Goal: Task Accomplishment & Management: Use online tool/utility

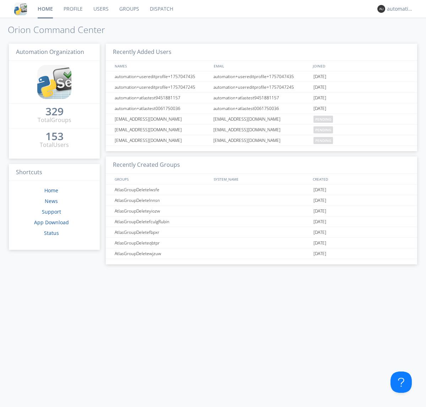
click at [161, 9] on link "Dispatch" at bounding box center [162, 9] width 34 height 18
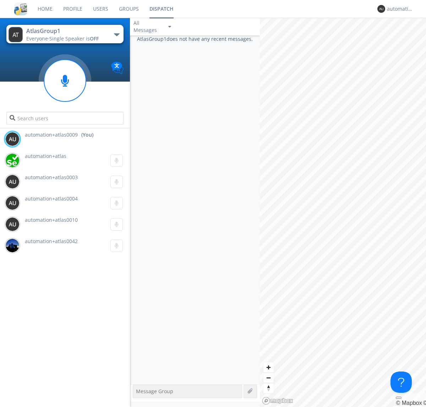
click at [116, 34] on div "button" at bounding box center [117, 34] width 6 height 3
click at [0, 0] on span "AtlasGroupDispatch5" at bounding box center [0, 0] width 0 height 0
click at [399, 9] on div "automation+atlas0009" at bounding box center [400, 8] width 27 height 7
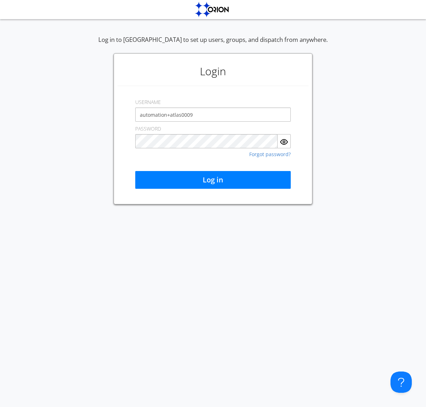
type input "automation+atlas0009"
click at [213, 180] on button "Log in" at bounding box center [213, 180] width 156 height 18
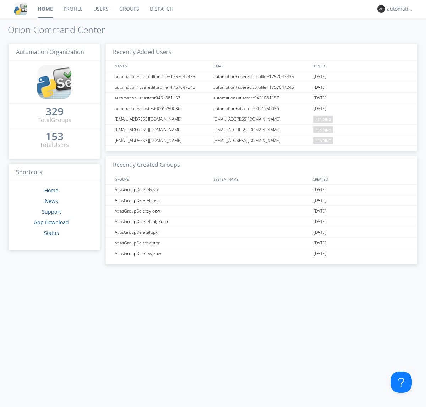
click at [161, 9] on link "Dispatch" at bounding box center [162, 9] width 34 height 18
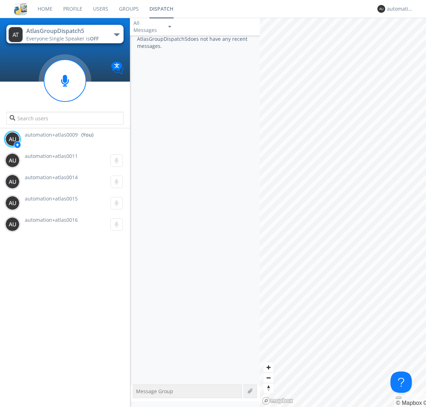
click at [116, 34] on div "button" at bounding box center [117, 34] width 6 height 3
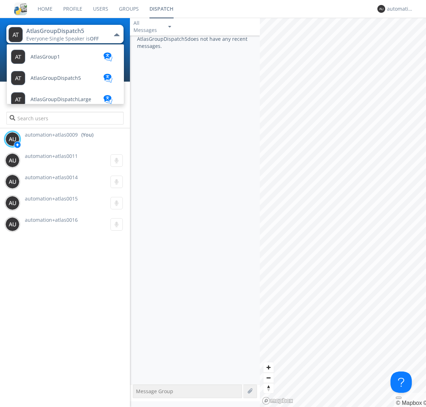
click at [45, 57] on span "AtlasGroup1" at bounding box center [45, 56] width 29 height 5
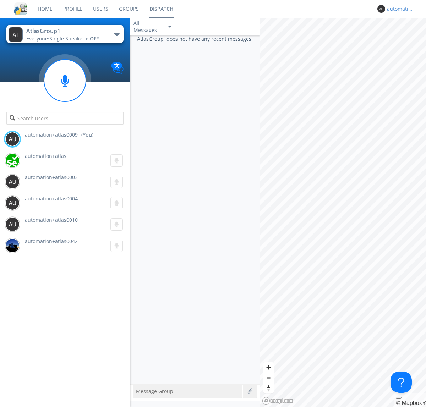
click at [399, 9] on div "automation+atlas0009" at bounding box center [400, 8] width 27 height 7
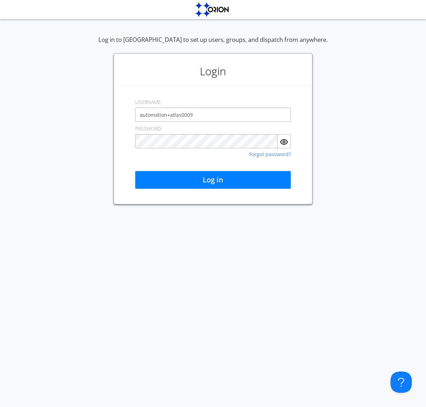
type input "automation+atlas0009"
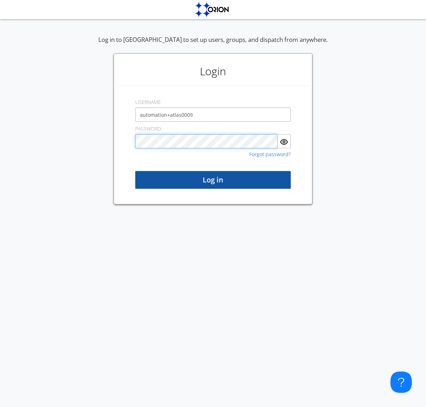
click at [213, 180] on button "Log in" at bounding box center [213, 180] width 156 height 18
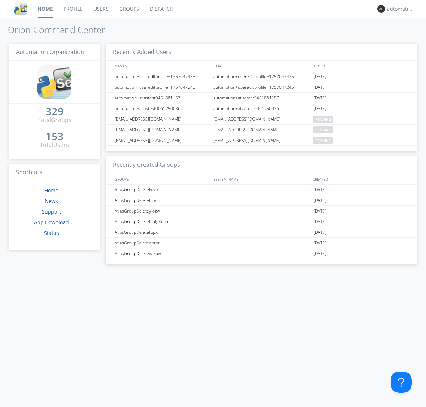
click at [161, 9] on link "Dispatch" at bounding box center [162, 9] width 34 height 18
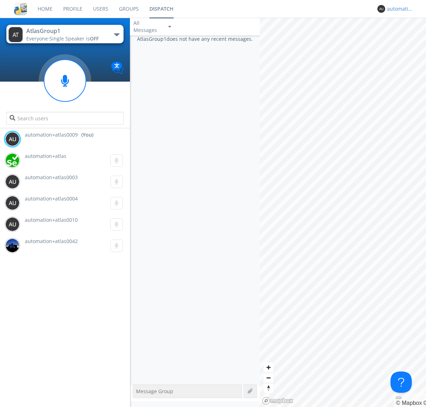
click at [399, 9] on div "automation+atlas0009" at bounding box center [400, 8] width 27 height 7
